Goal: Task Accomplishment & Management: Manage account settings

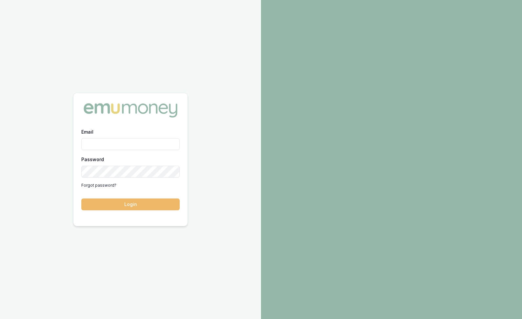
type input "steven.nguyen@emumoney.com.au"
click at [113, 206] on button "Login" at bounding box center [130, 205] width 98 height 12
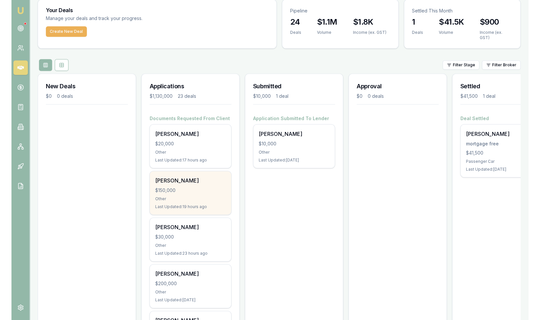
scroll to position [15, 0]
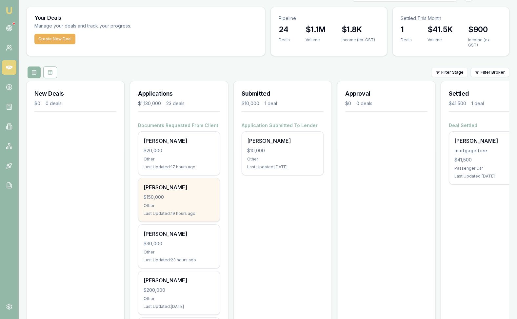
click at [178, 203] on div "Other" at bounding box center [179, 205] width 71 height 5
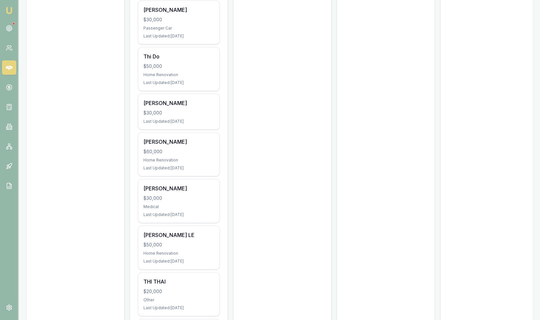
scroll to position [421, 0]
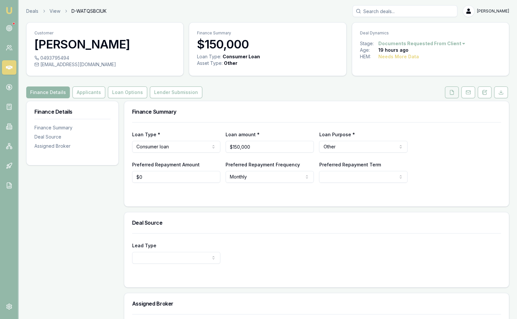
click at [453, 93] on icon at bounding box center [451, 92] width 5 height 5
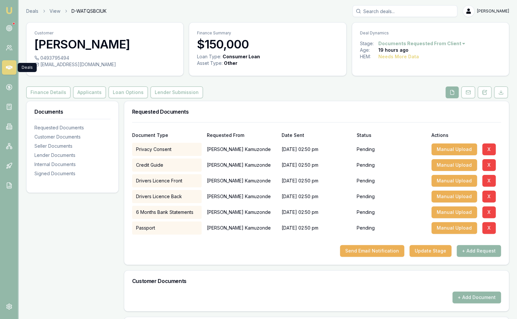
click at [8, 65] on icon at bounding box center [9, 67] width 7 height 7
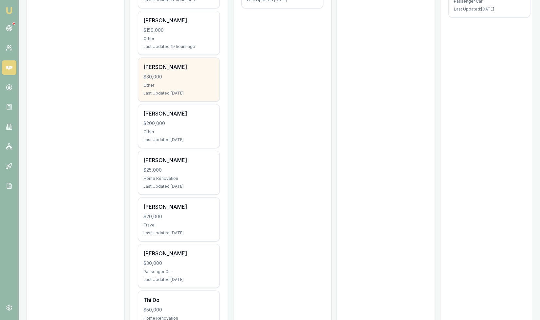
scroll to position [203, 0]
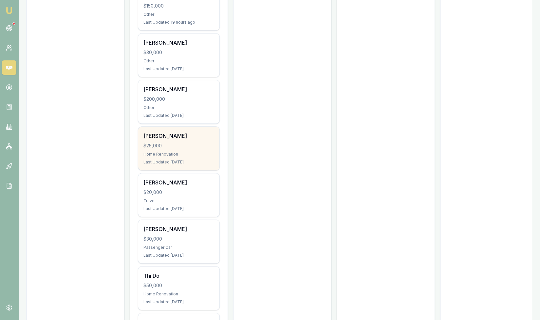
click at [153, 144] on div "$25,000" at bounding box center [179, 145] width 71 height 7
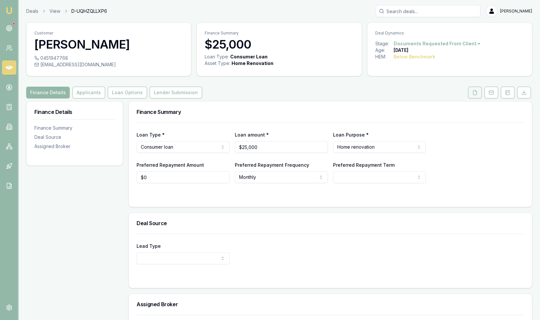
click at [480, 93] on button at bounding box center [475, 93] width 14 height 12
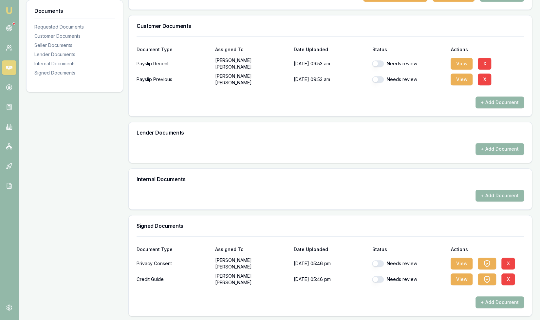
scroll to position [177, 0]
drag, startPoint x: 381, startPoint y: 264, endPoint x: 381, endPoint y: 267, distance: 3.6
click at [381, 264] on button "button" at bounding box center [378, 263] width 12 height 7
checkbox input "false"
click at [380, 279] on button "button" at bounding box center [378, 278] width 12 height 7
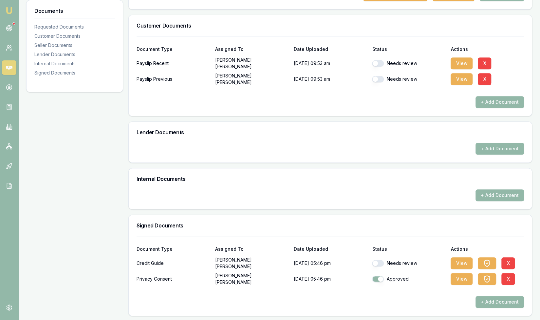
checkbox input "false"
click at [381, 263] on button "button" at bounding box center [378, 263] width 12 height 7
checkbox input "true"
click at [381, 278] on button "button" at bounding box center [378, 278] width 12 height 7
checkbox input "true"
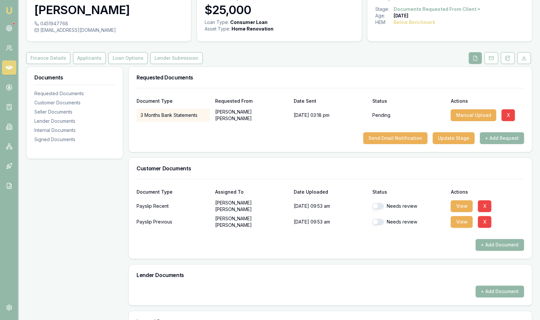
scroll to position [0, 0]
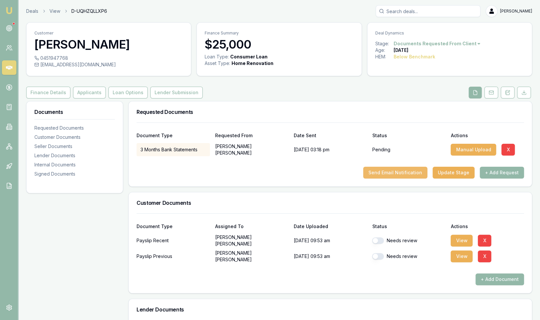
click at [401, 173] on button "Send Email Notification" at bounding box center [396, 173] width 64 height 12
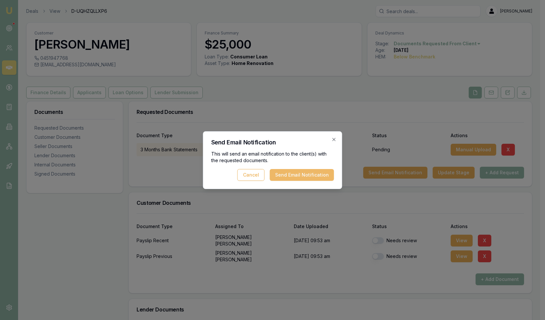
click at [301, 174] on button "Send Email Notification" at bounding box center [302, 175] width 64 height 12
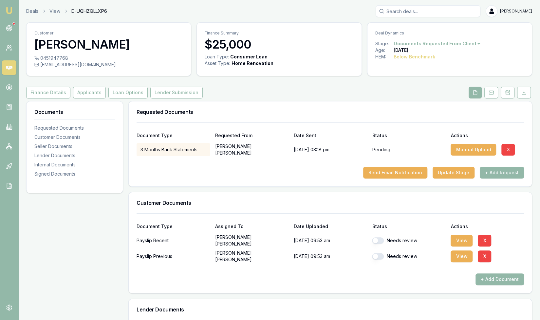
click at [379, 241] on button "button" at bounding box center [378, 240] width 12 height 7
checkbox input "true"
click at [380, 257] on button "button" at bounding box center [378, 256] width 12 height 7
checkbox input "true"
